Goal: Obtain resource: Download file/media

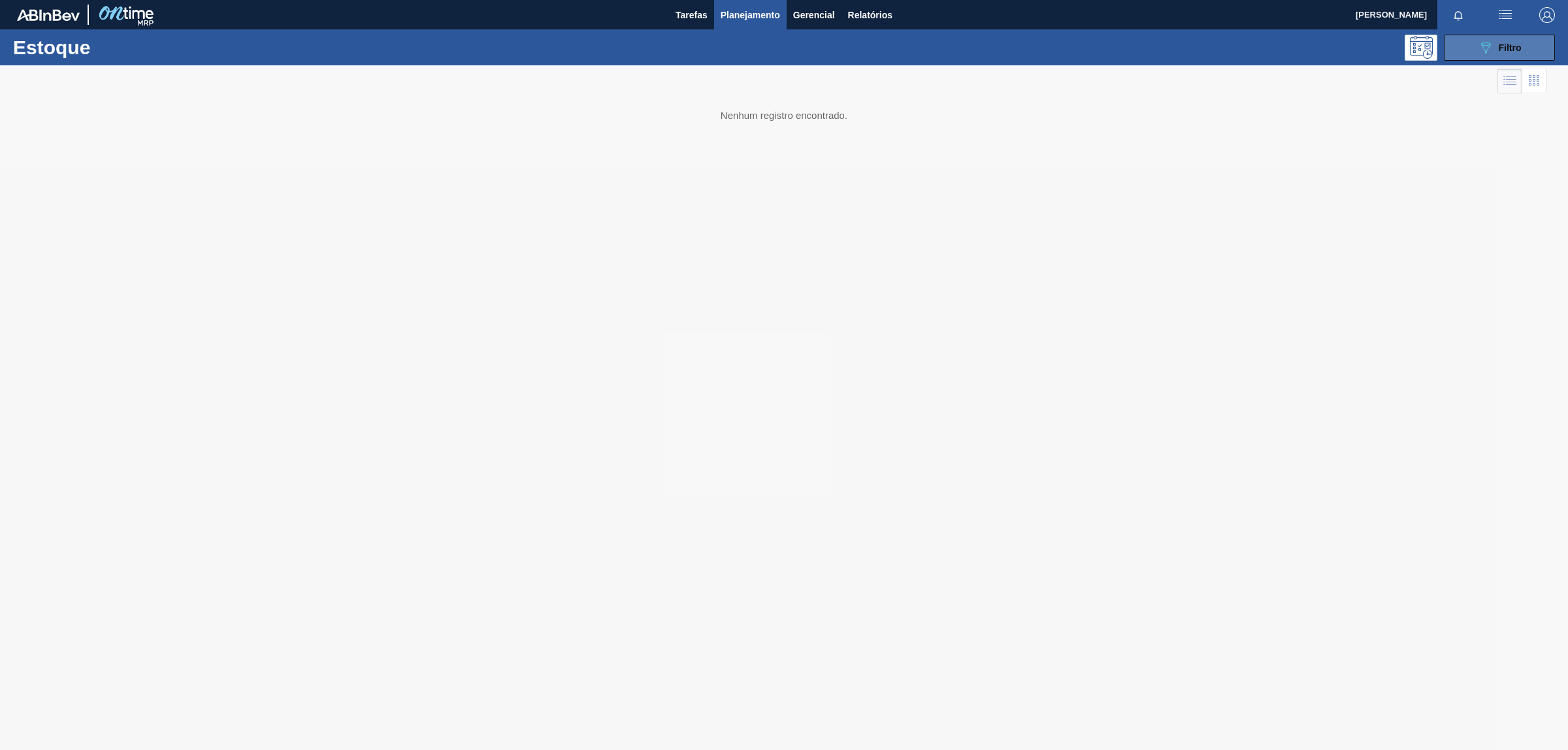
click at [1445, 40] on button "089F7B8B-B2A5-4AFE-B5C0-19BA573D28AC Filtro" at bounding box center [1499, 47] width 111 height 26
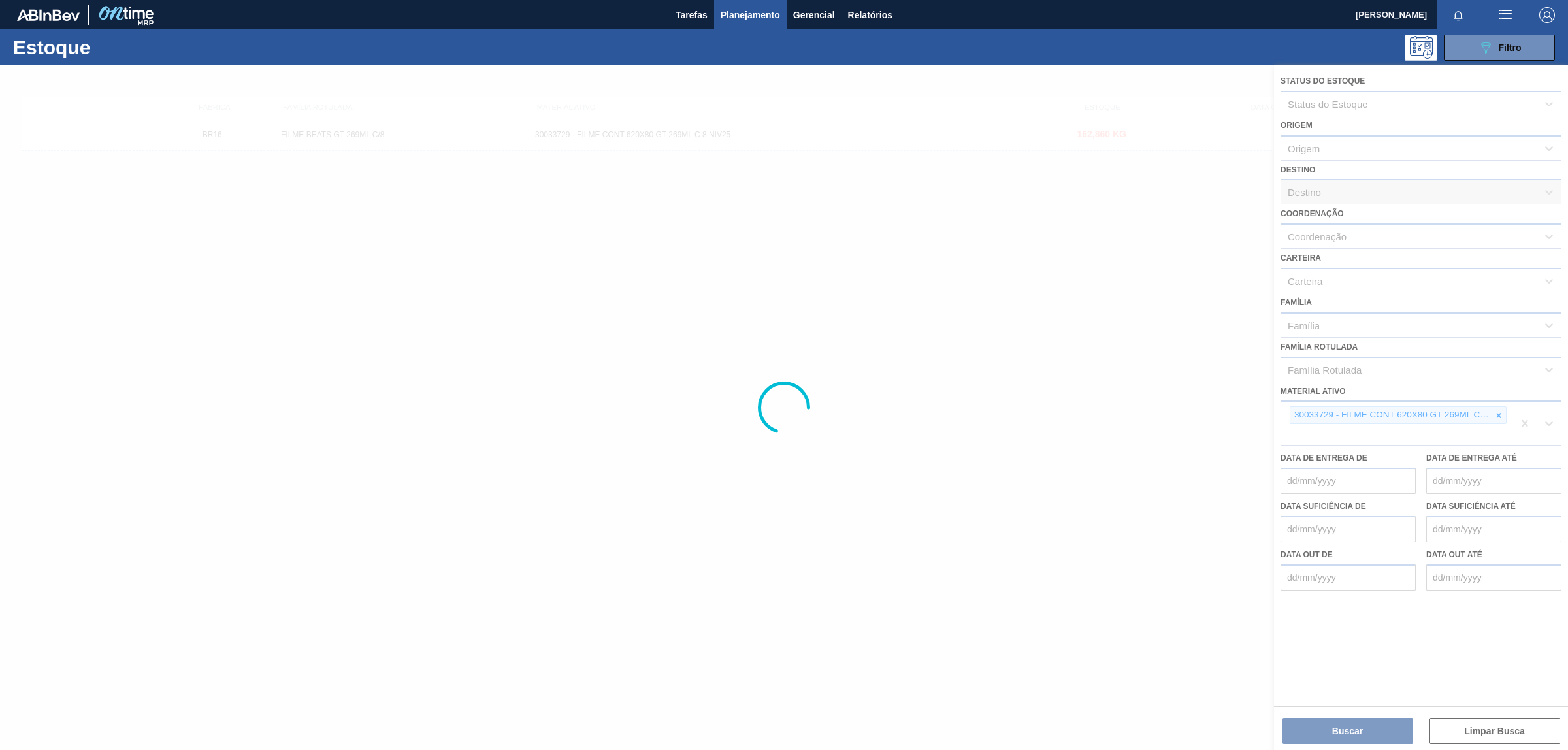
drag, startPoint x: 826, startPoint y: 86, endPoint x: 826, endPoint y: 76, distance: 10.0
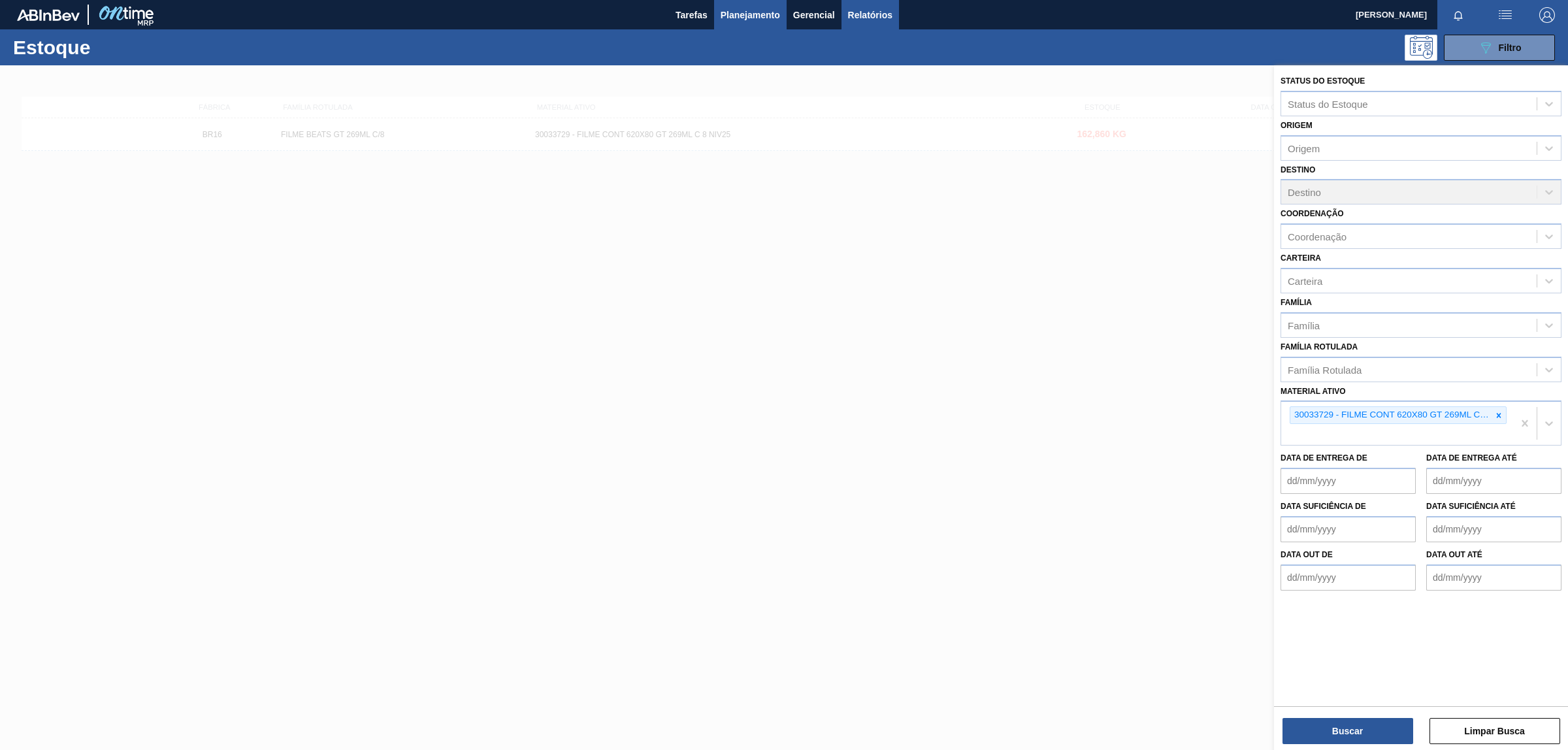
click at [892, 8] on span "Relatórios" at bounding box center [870, 15] width 45 height 15
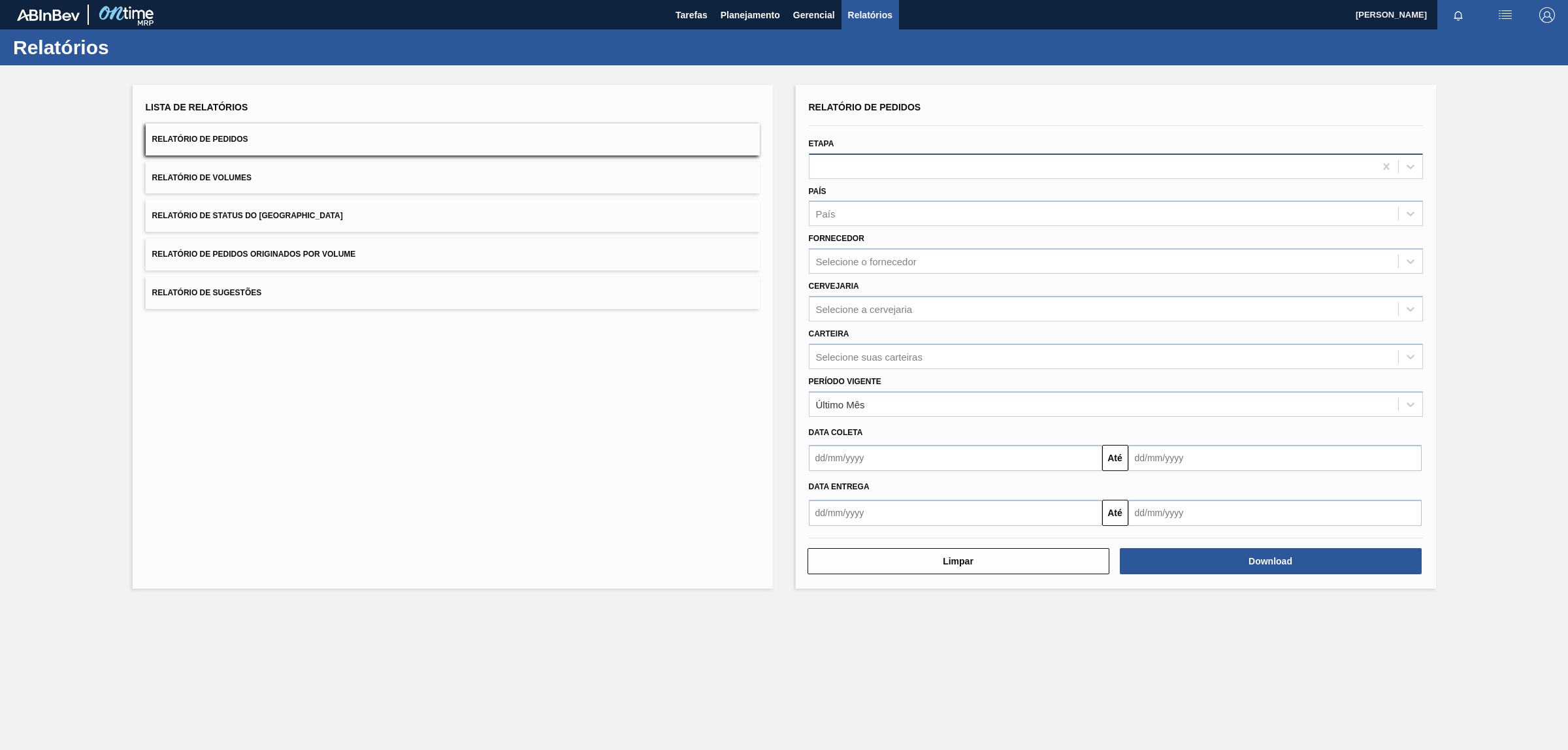
click at [846, 170] on div at bounding box center [1092, 167] width 566 height 19
click at [844, 146] on div "Etapa" at bounding box center [1116, 156] width 614 height 45
click at [838, 207] on div "País" at bounding box center [1103, 214] width 588 height 19
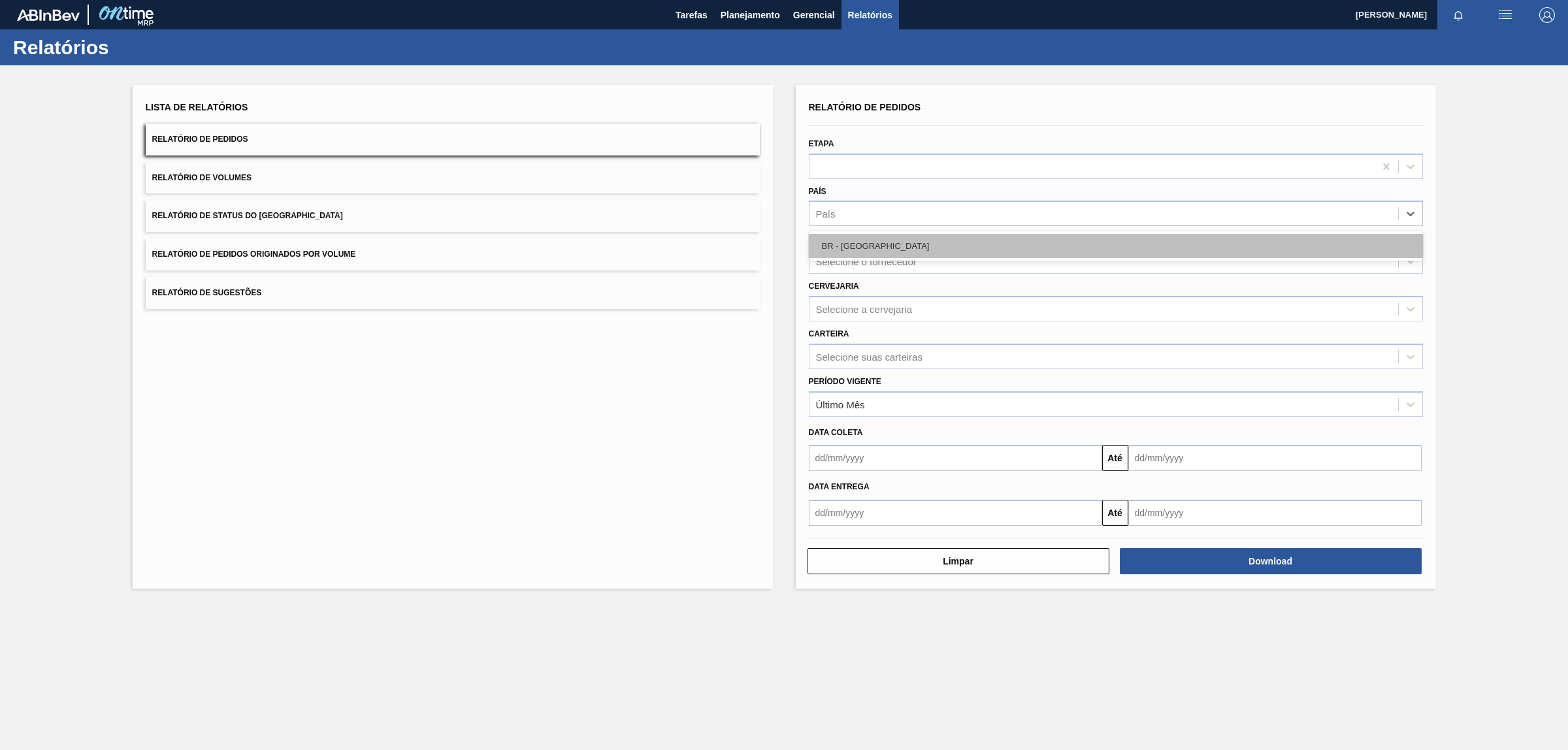
click at [846, 236] on div "BR - [GEOGRAPHIC_DATA]" at bounding box center [1116, 246] width 614 height 24
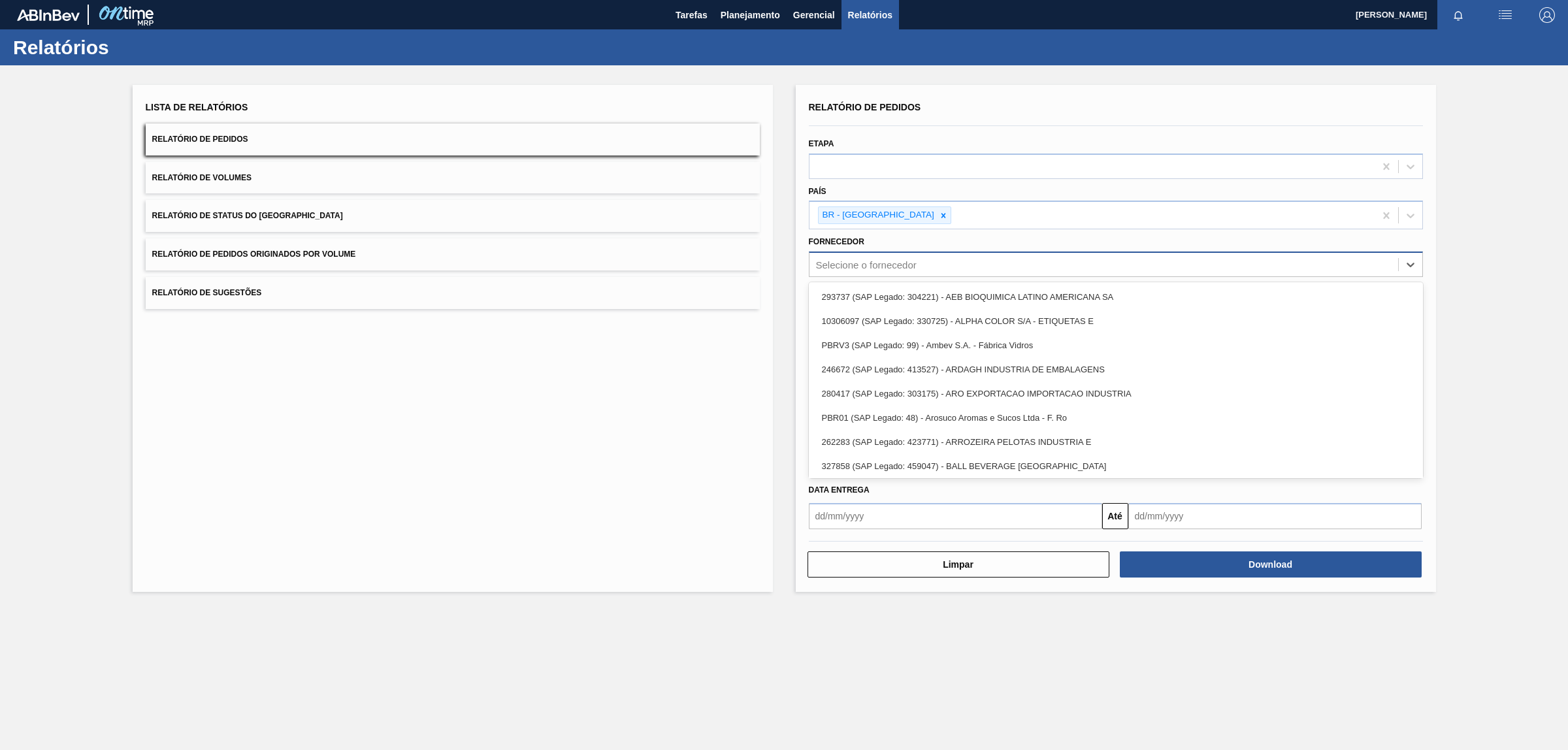
click at [856, 259] on div "Selecione o fornecedor" at bounding box center [866, 265] width 101 height 11
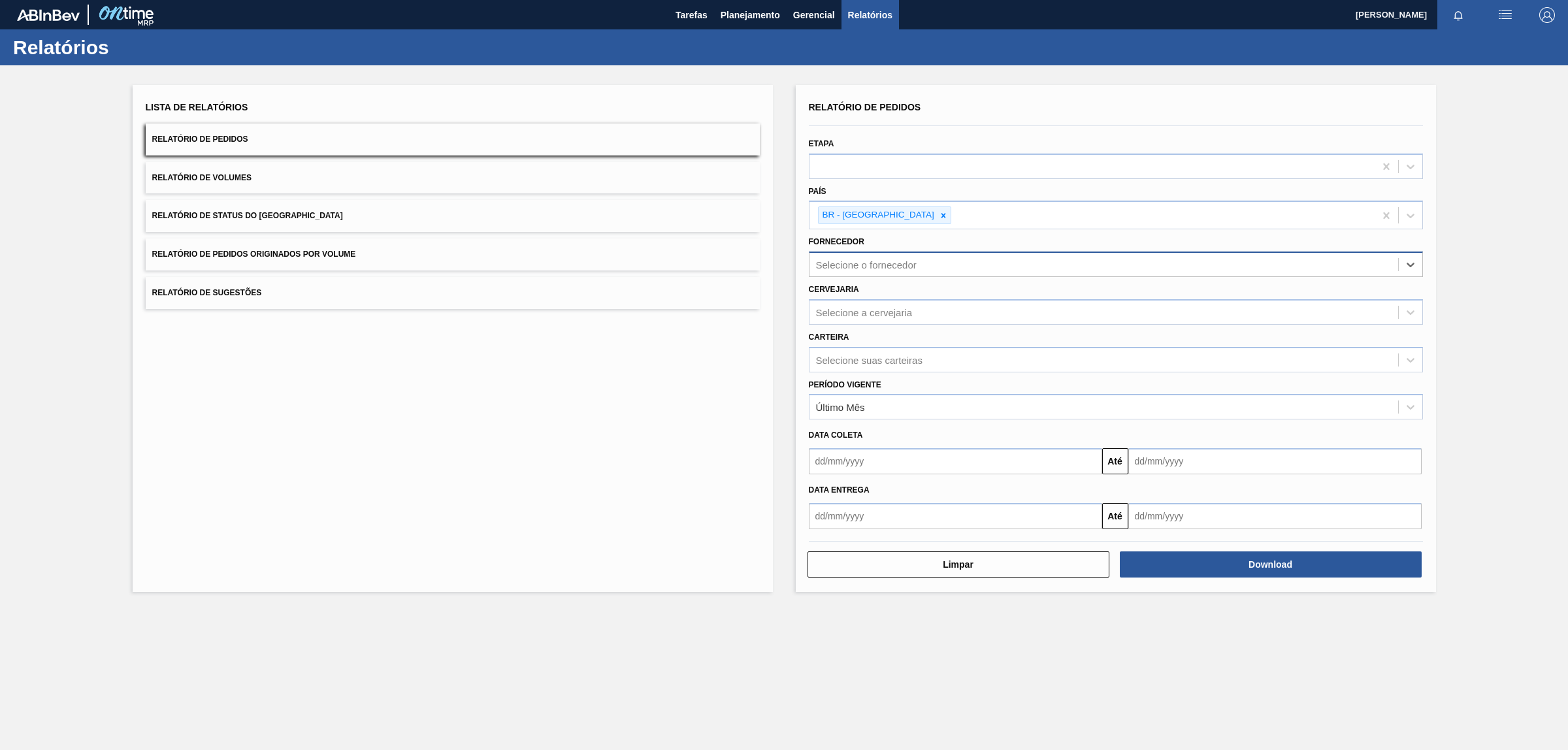
click at [856, 259] on div "Selecione o fornecedor" at bounding box center [866, 265] width 101 height 11
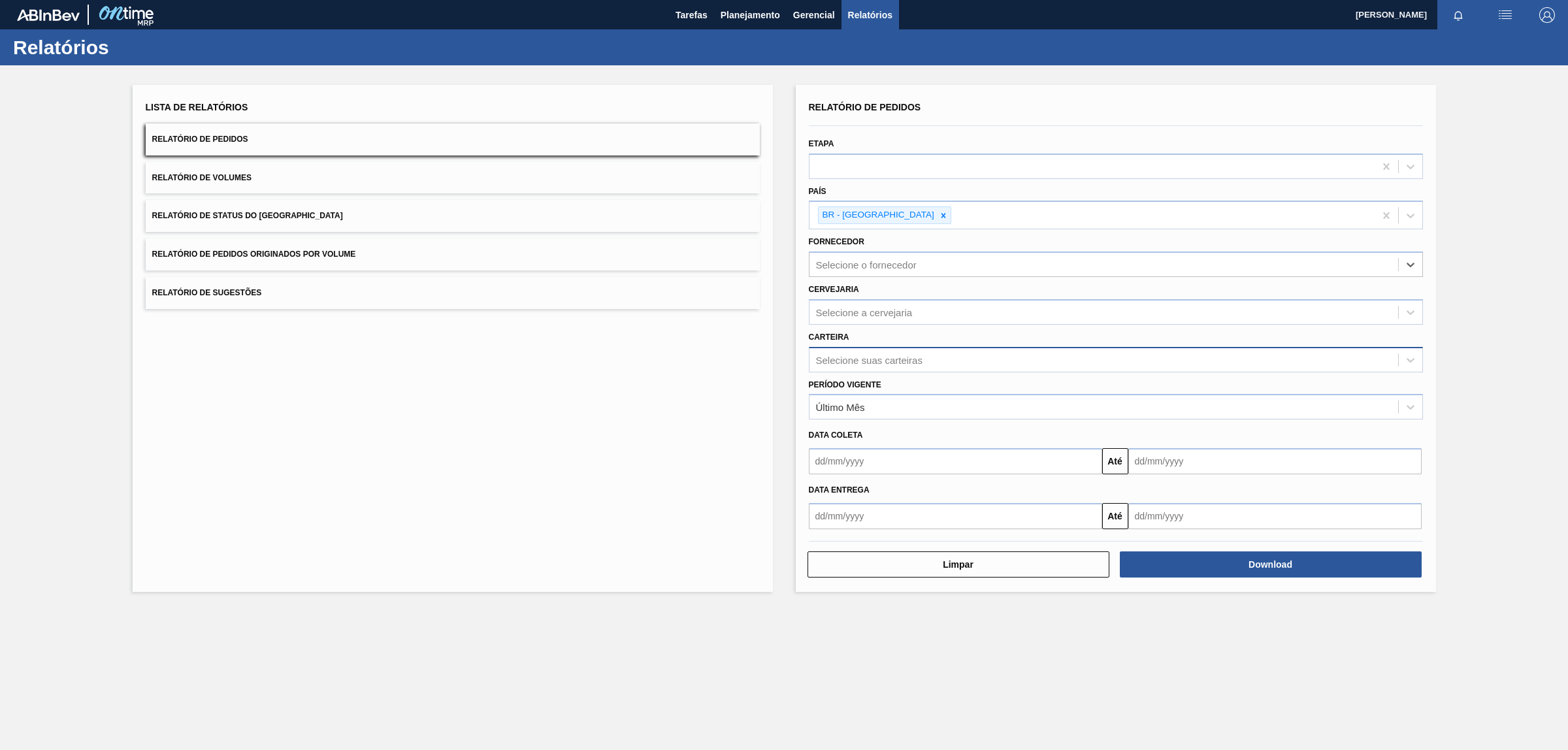
click at [863, 354] on div "Selecione suas carteiras" at bounding box center [869, 360] width 107 height 11
type input "[PERSON_NAME]"
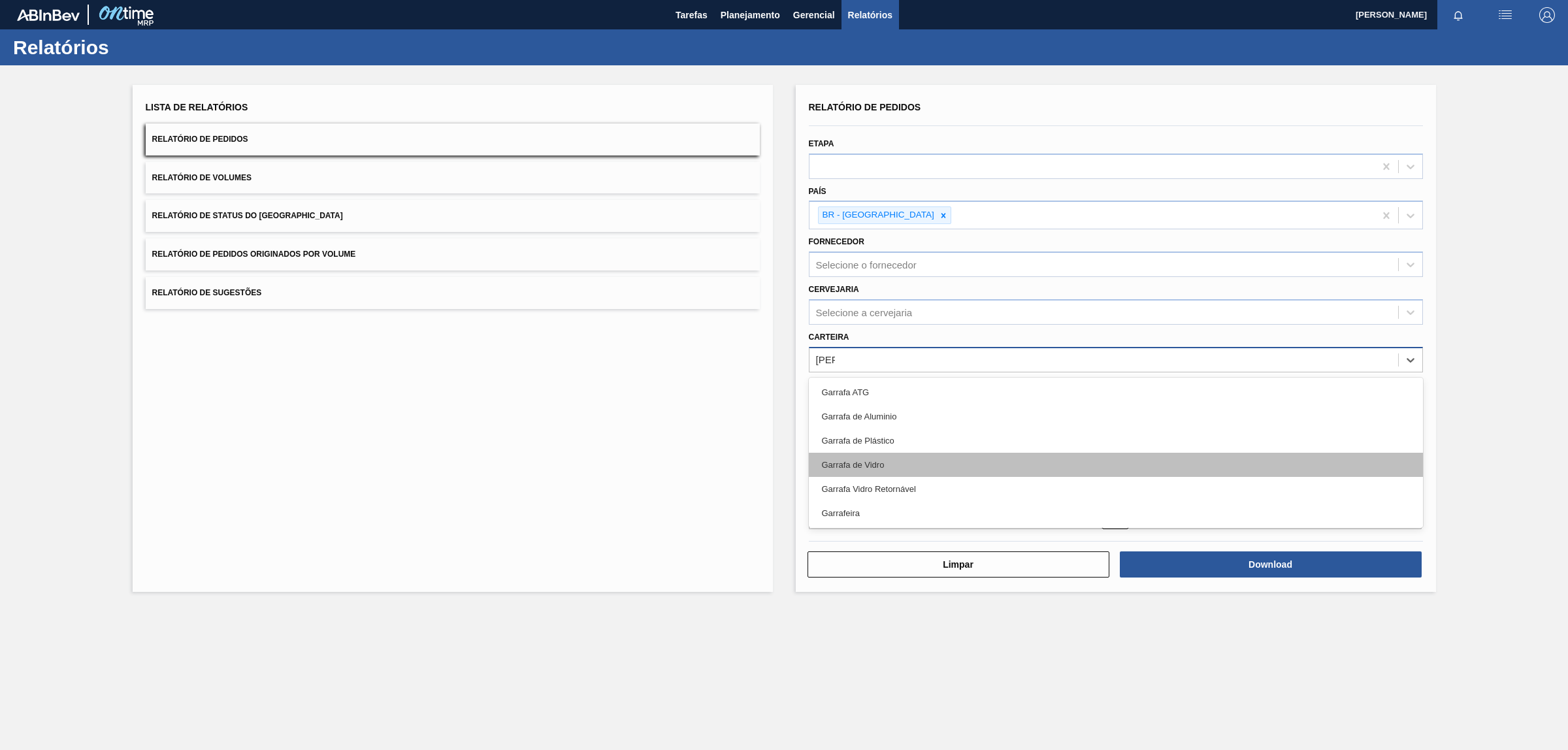
click at [951, 462] on div "Garrafa de Vidro" at bounding box center [1116, 464] width 614 height 24
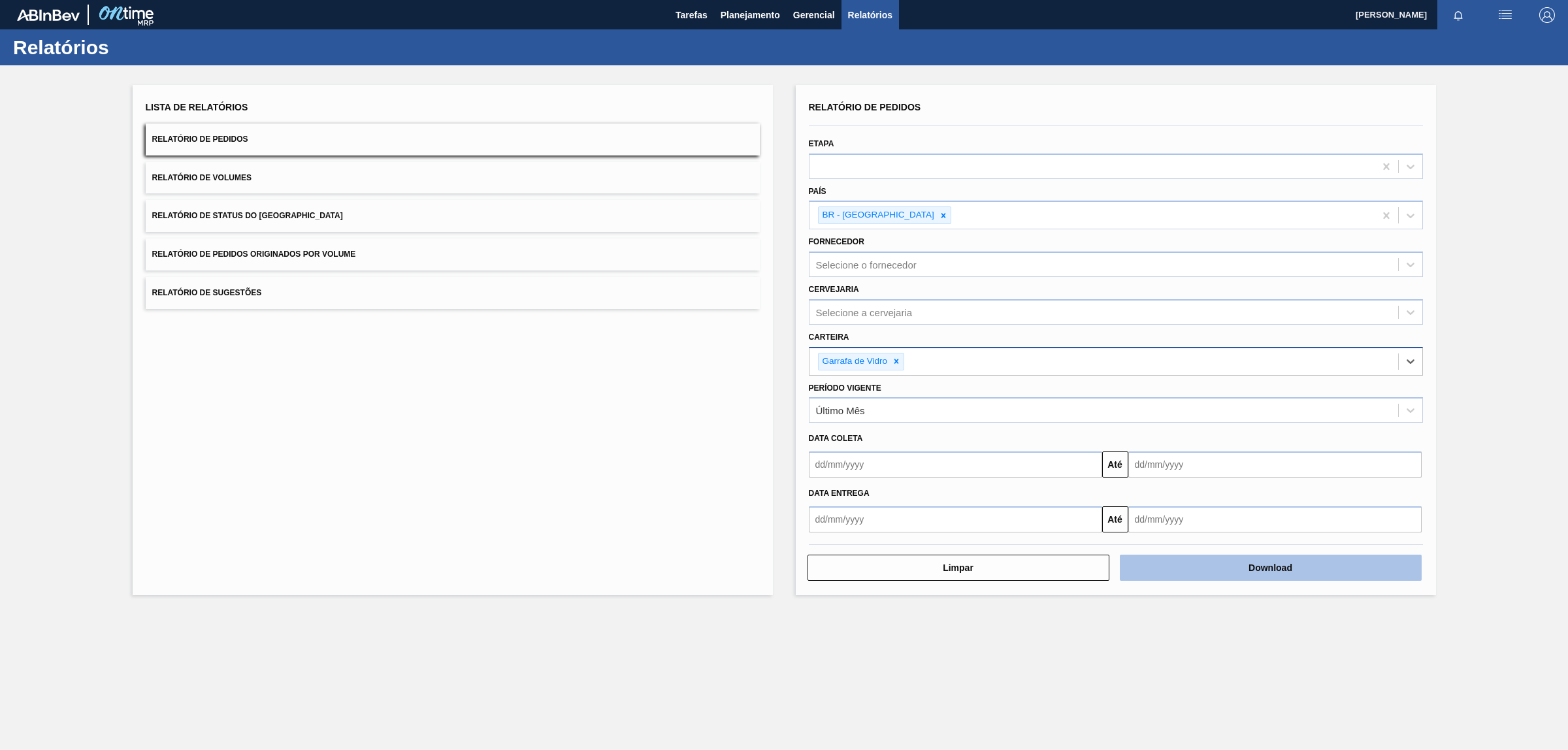
click at [1174, 556] on button "Download" at bounding box center [1270, 567] width 302 height 26
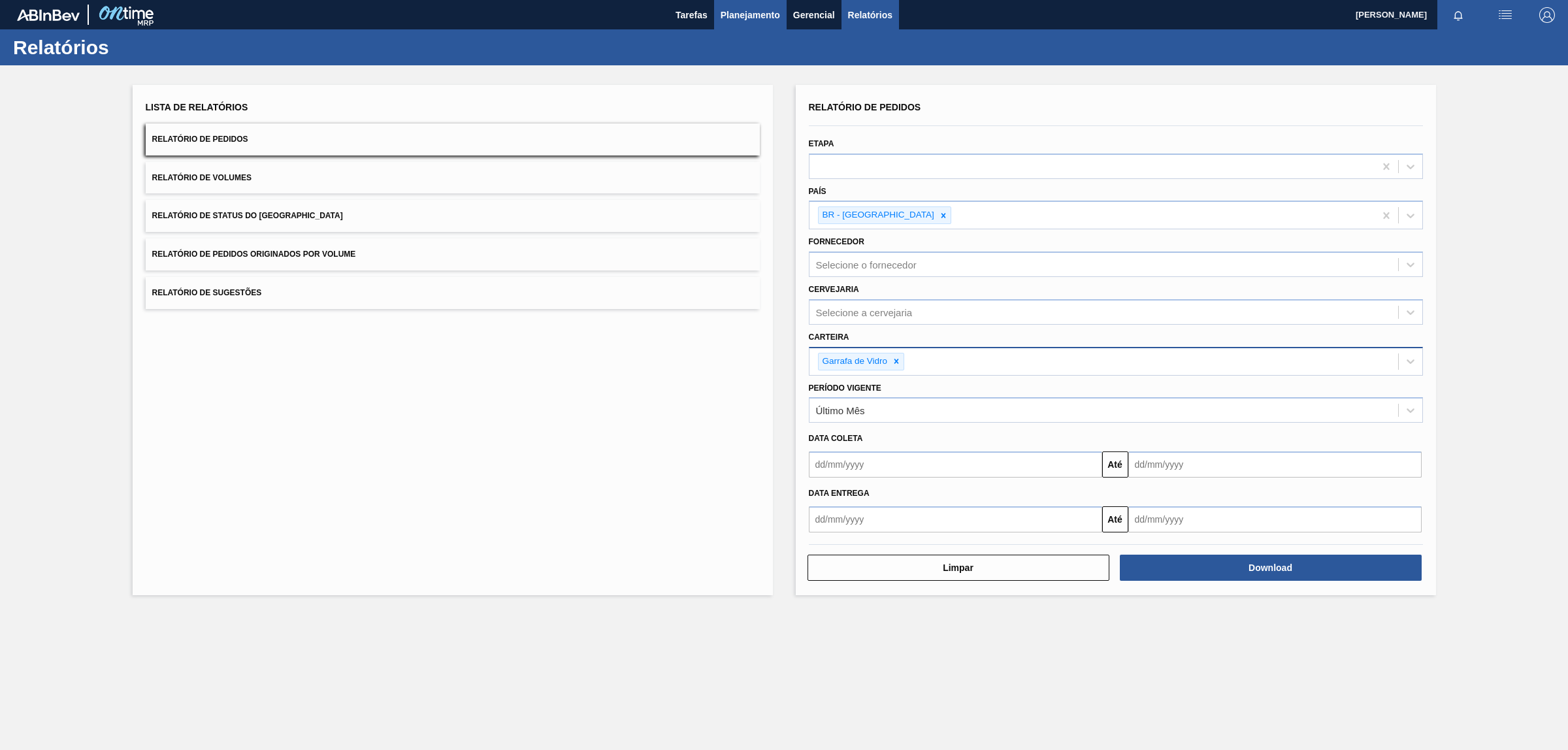
click at [751, 13] on span "Planejamento" at bounding box center [750, 15] width 59 height 15
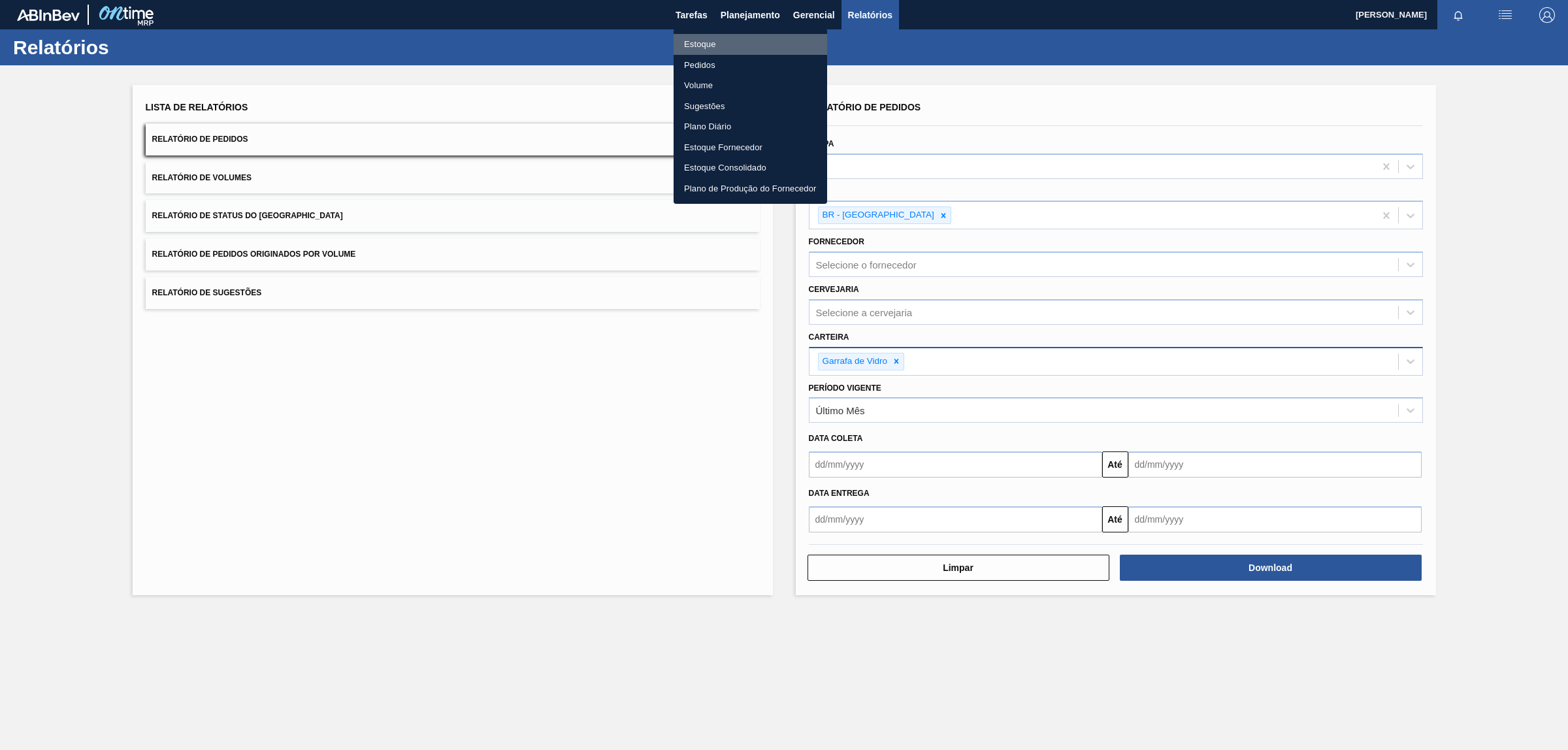
drag, startPoint x: 709, startPoint y: 41, endPoint x: 1018, endPoint y: 91, distance: 313.0
click at [709, 43] on li "Estoque" at bounding box center [750, 45] width 153 height 21
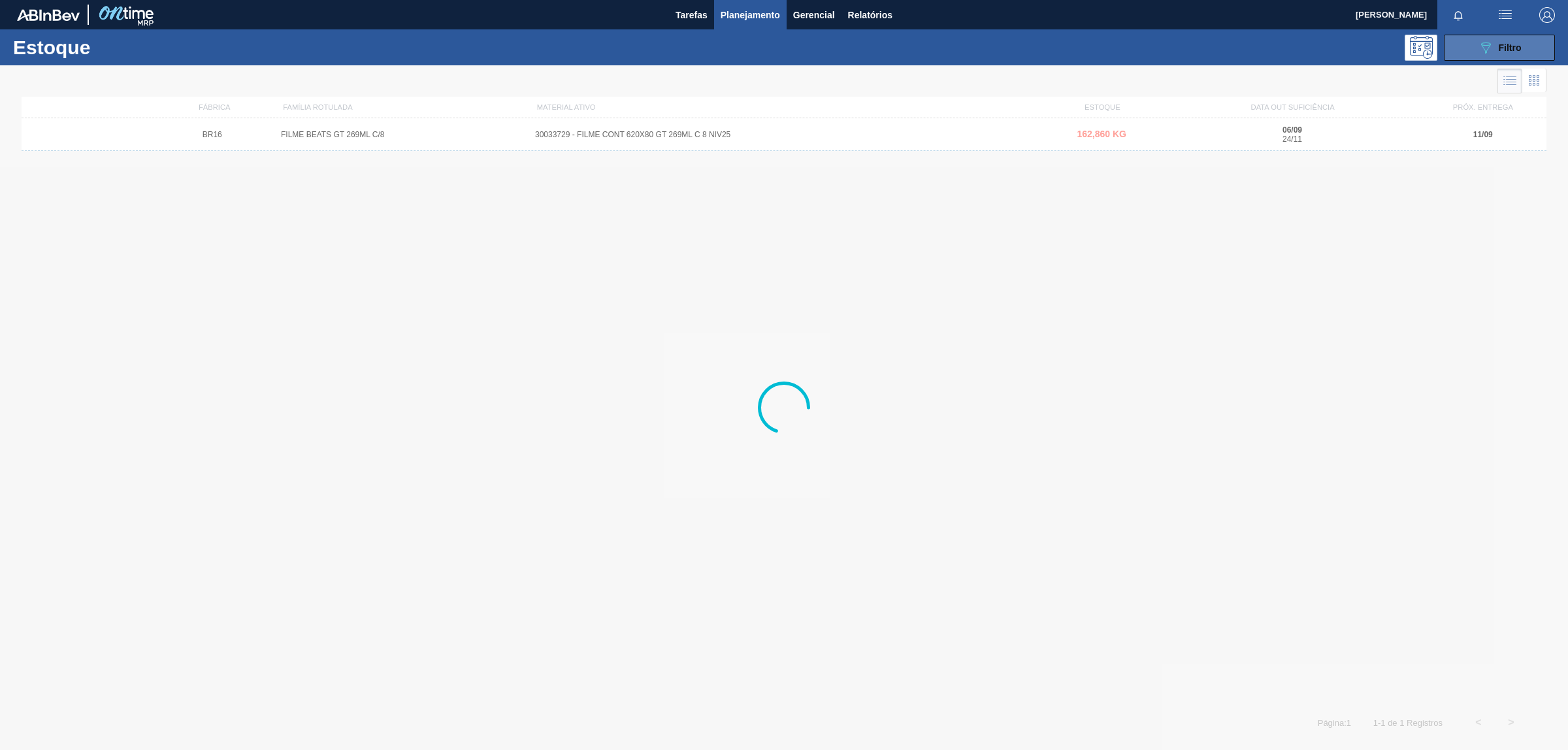
click at [1462, 41] on button "089F7B8B-B2A5-4AFE-B5C0-19BA573D28AC Filtro" at bounding box center [1499, 47] width 111 height 26
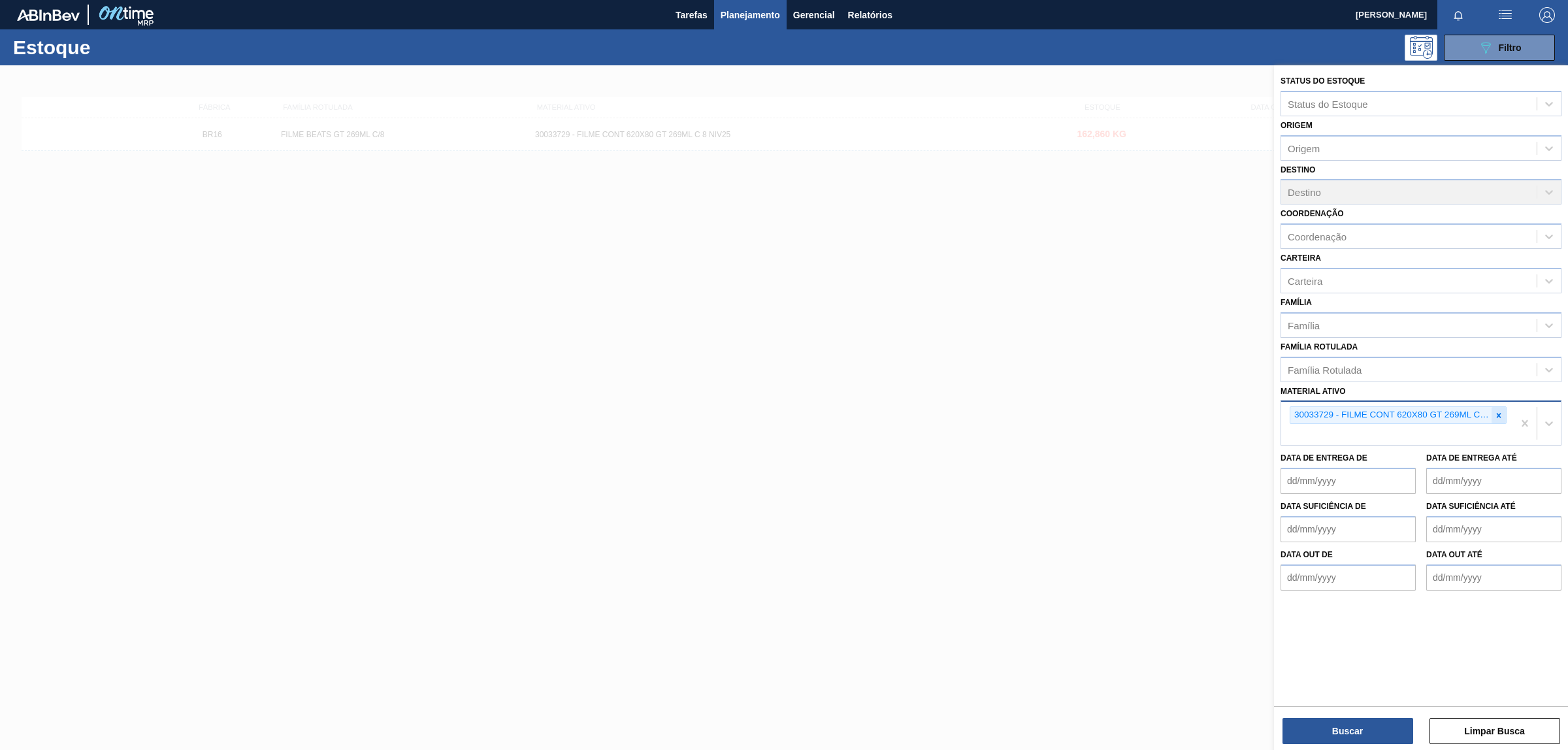
click at [1497, 411] on icon at bounding box center [1499, 416] width 10 height 10
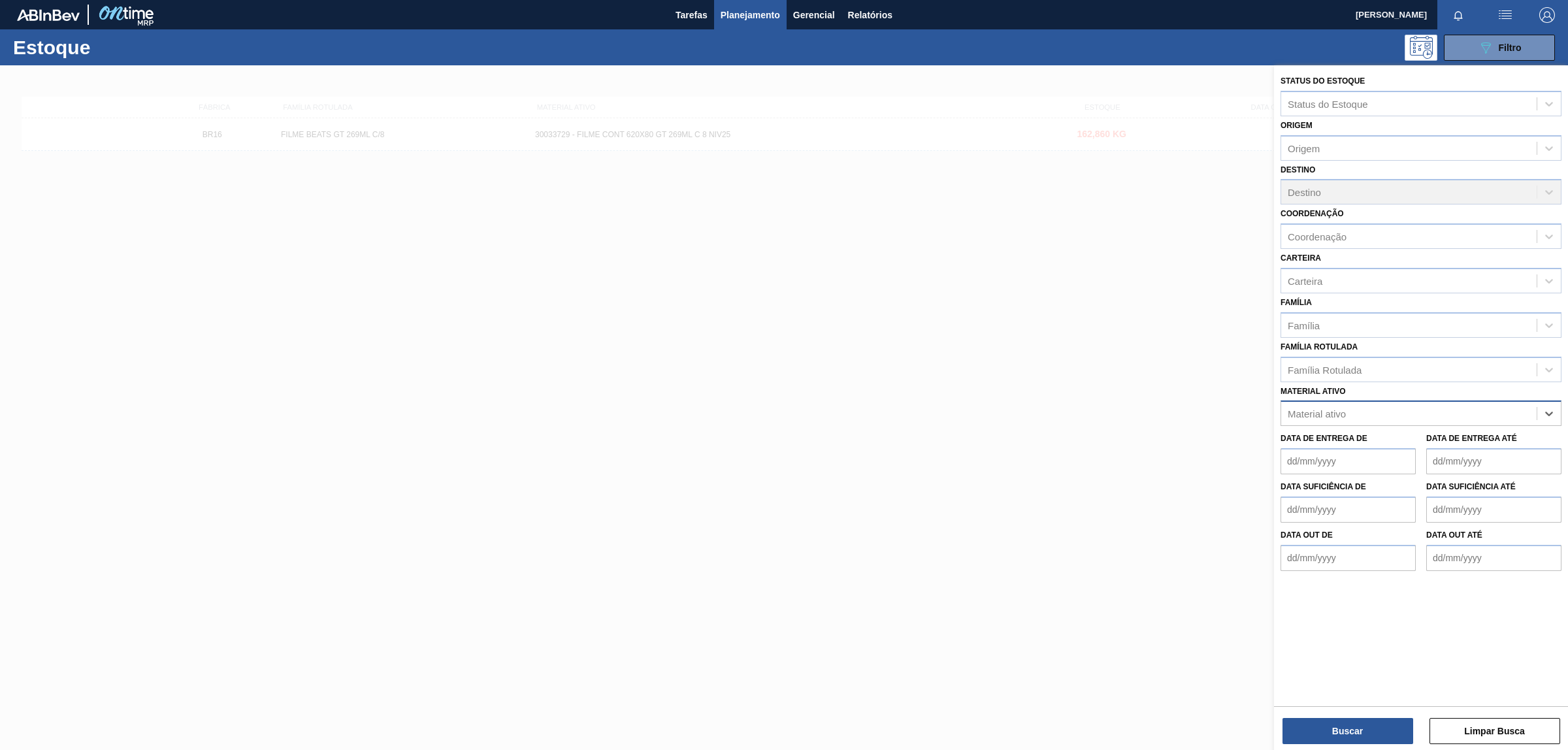
paste ativo "30034772"
type ativo "30034772"
click at [1290, 439] on div "30034772 - FILME CONTR 620X80 GREENMIX 269ML HO" at bounding box center [1420, 445] width 281 height 24
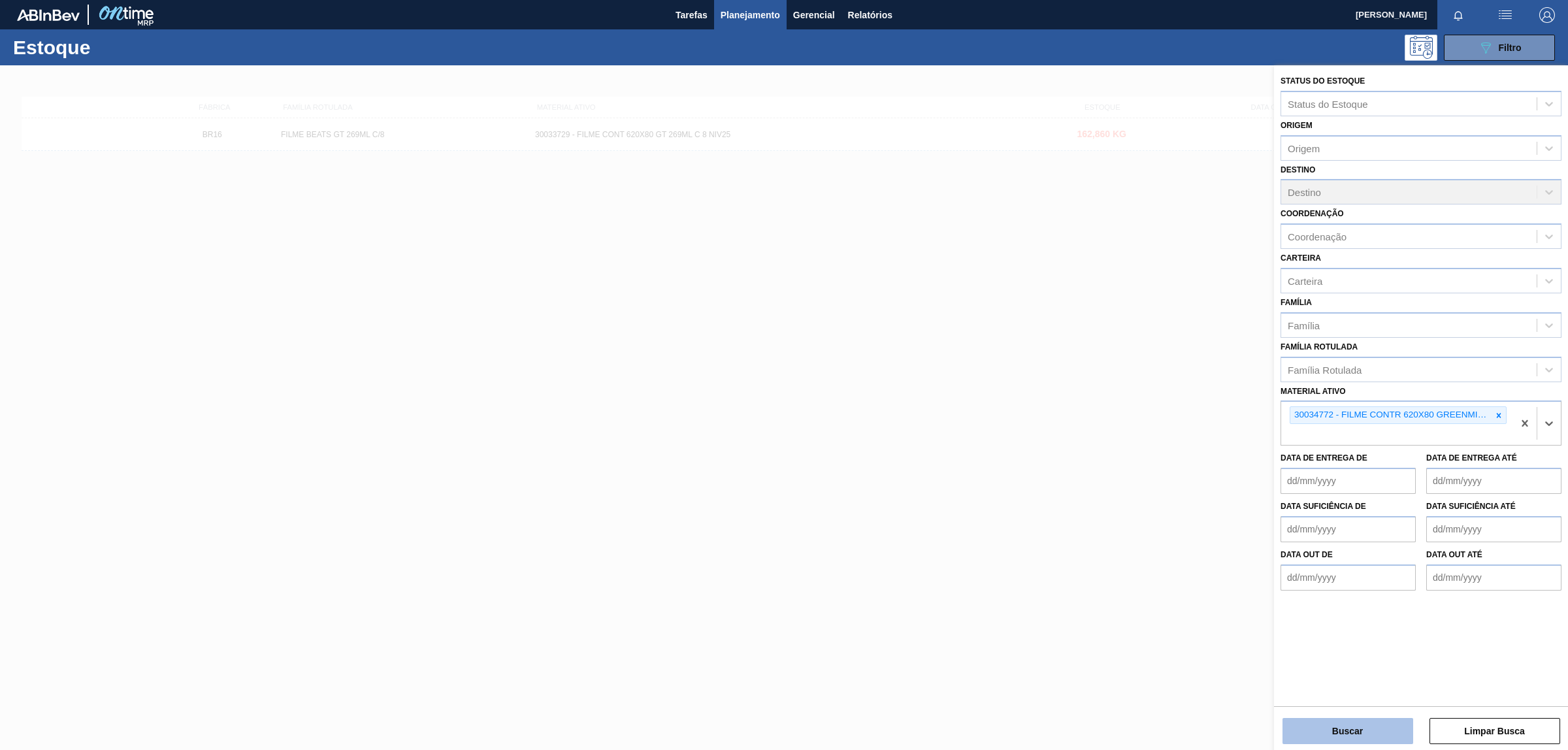
click at [1342, 738] on button "Buscar" at bounding box center [1347, 730] width 130 height 26
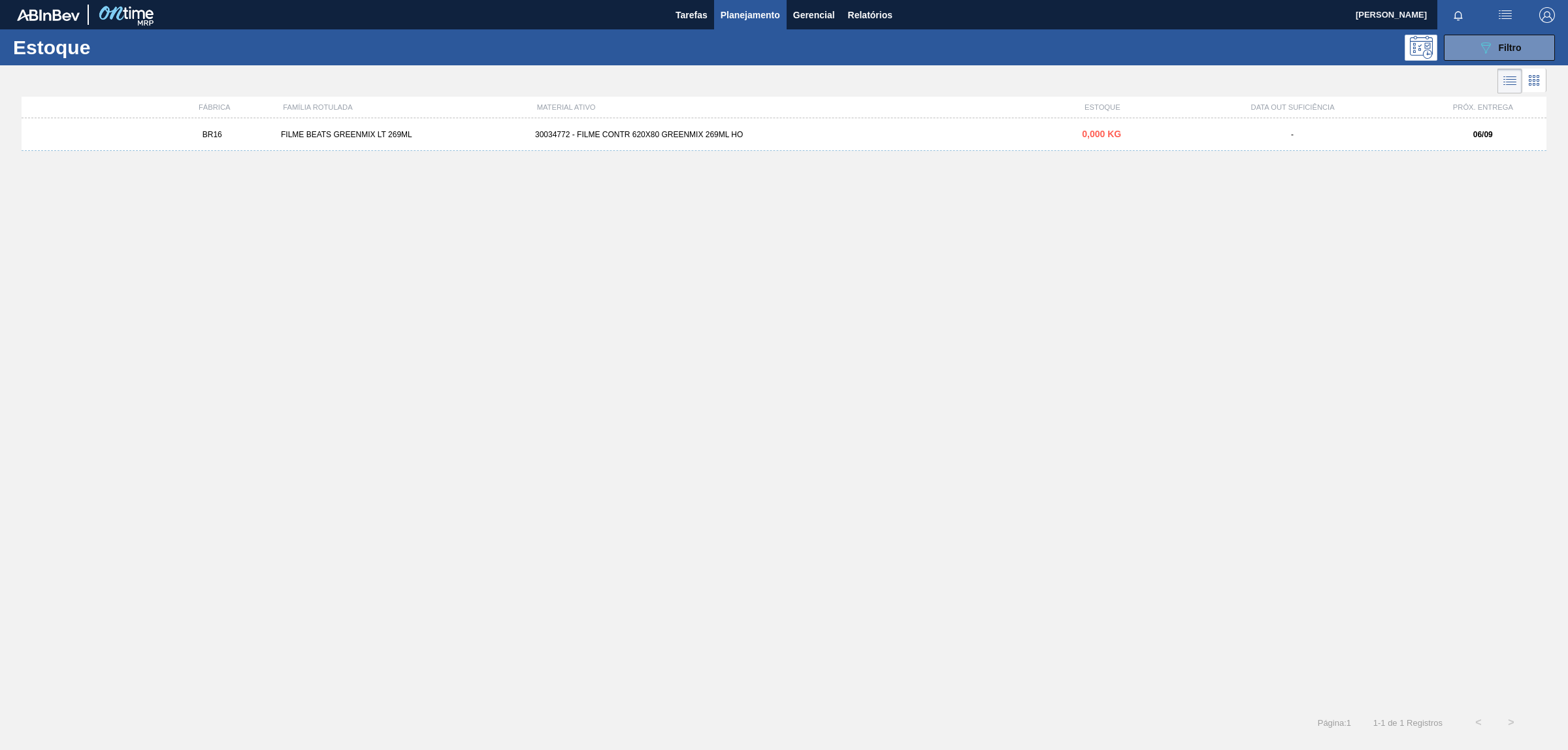
click at [637, 128] on div "BR16 FILME BEATS GREENMIX LT 269ML 30034772 - FILME CONTR 620X80 GREENMIX 269ML…" at bounding box center [784, 134] width 1525 height 32
